Goal: Use online tool/utility: Utilize a website feature to perform a specific function

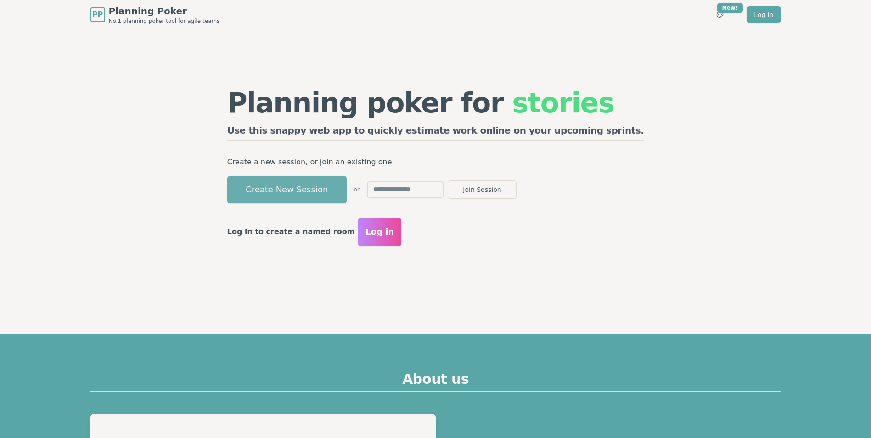
click at [308, 199] on button "Create New Session" at bounding box center [286, 190] width 119 height 28
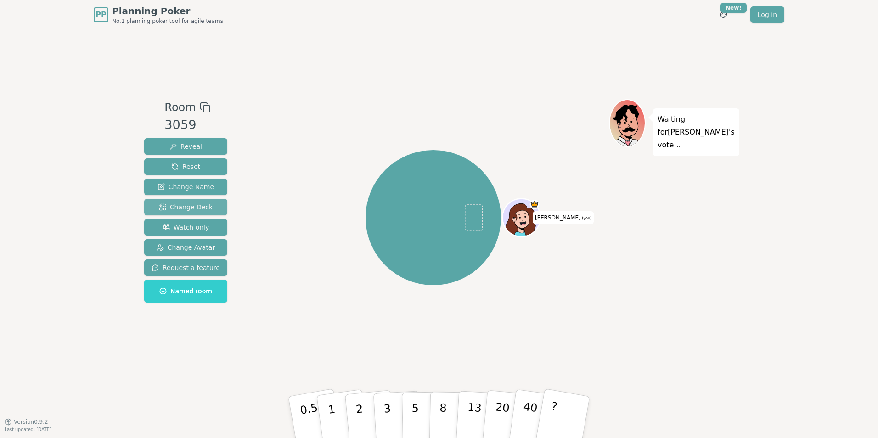
click at [197, 209] on span "Change Deck" at bounding box center [186, 206] width 54 height 9
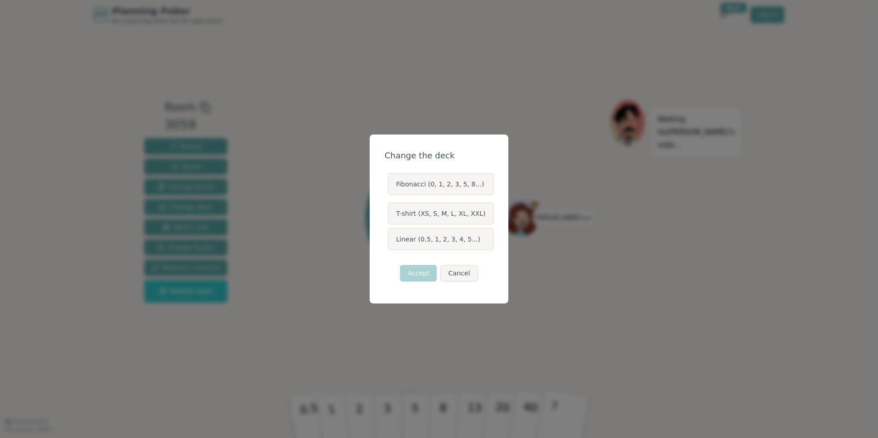
click at [434, 209] on label "T-shirt (XS, S, M, L, XL, XXL)" at bounding box center [440, 213] width 105 height 22
click at [391, 210] on button "T-shirt (XS, S, M, L, XL, XXL)" at bounding box center [387, 213] width 7 height 7
click at [418, 272] on button "Accept" at bounding box center [418, 273] width 37 height 17
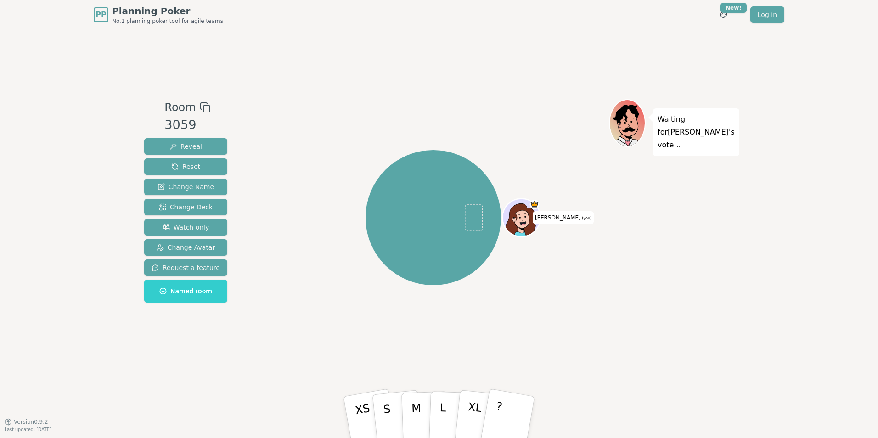
click at [203, 111] on rect at bounding box center [206, 109] width 6 height 6
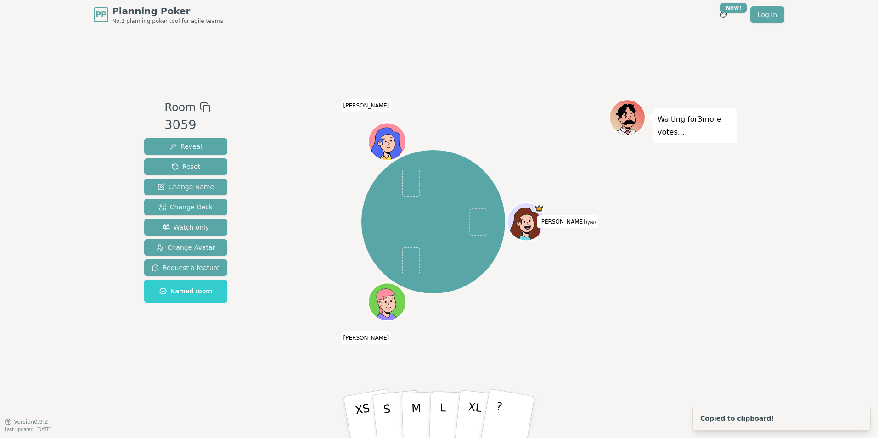
click at [96, 272] on div "PP Planning Poker No.1 planning poker tool for agile teams Toggle theme New! Lo…" at bounding box center [439, 219] width 878 height 438
click at [421, 272] on p "M" at bounding box center [416, 418] width 11 height 50
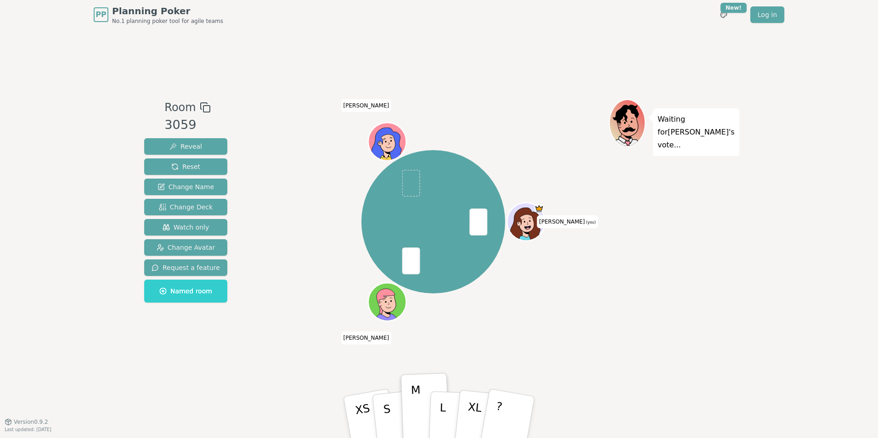
click at [85, 149] on div "PP Planning Poker No.1 planning poker tool for agile teams Toggle theme New! Lo…" at bounding box center [439, 219] width 878 height 438
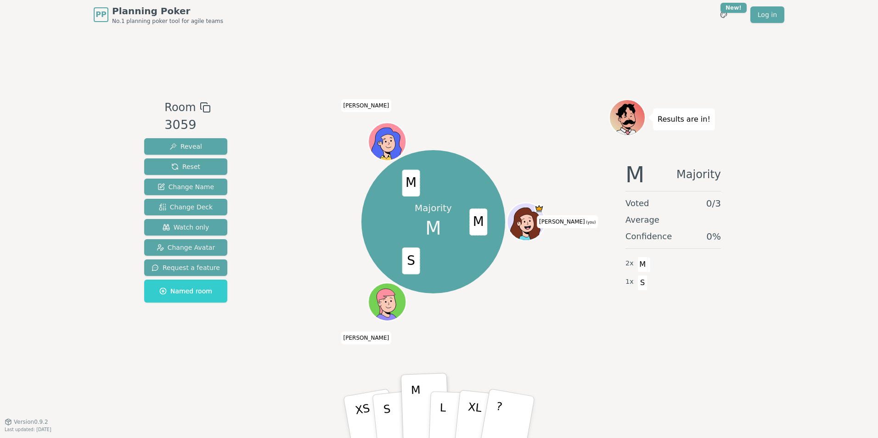
drag, startPoint x: 88, startPoint y: 226, endPoint x: 274, endPoint y: 243, distance: 186.8
click at [88, 226] on div "PP Planning Poker No.1 planning poker tool for agile teams Toggle theme New! Lo…" at bounding box center [439, 219] width 878 height 438
drag, startPoint x: 381, startPoint y: 410, endPoint x: 384, endPoint y: 327, distance: 82.7
click at [381, 272] on button "S" at bounding box center [397, 417] width 53 height 73
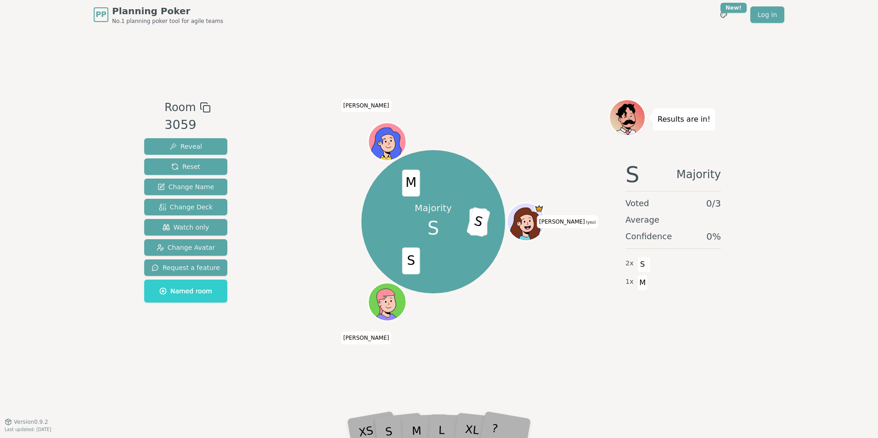
click at [577, 272] on div "Room 3059 Reveal Reset Change Name Change Deck Watch only Change Avatar Request…" at bounding box center [439, 225] width 597 height 392
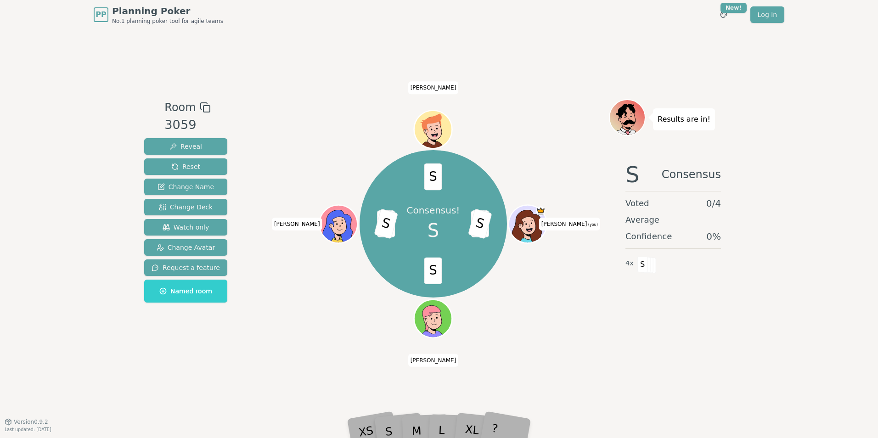
click at [34, 267] on div "PP Planning Poker No.1 planning poker tool for agile teams Toggle theme New! Lo…" at bounding box center [439, 219] width 878 height 438
click at [191, 169] on span "Reset" at bounding box center [185, 166] width 29 height 9
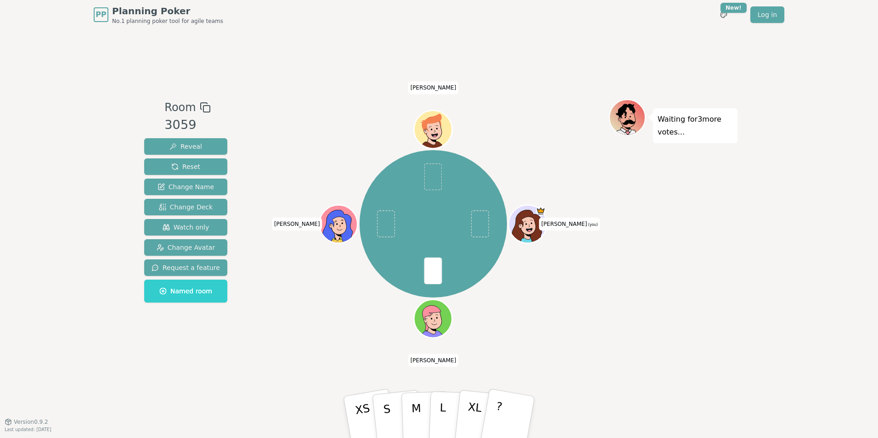
click at [301, 272] on div "Room 3059 Reveal Reset Change Name Change Deck Watch only Change Avatar Request…" at bounding box center [439, 225] width 597 height 392
click at [391, 272] on button "S" at bounding box center [397, 417] width 53 height 73
